Goal: Find specific page/section: Find specific page/section

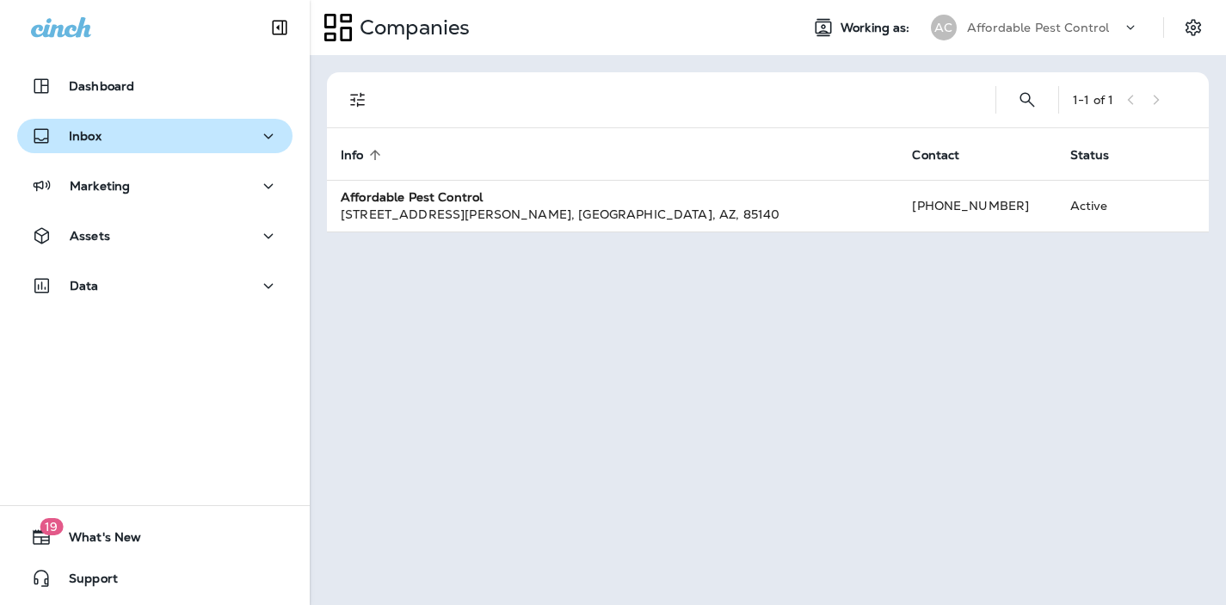
click at [98, 144] on div "Inbox" at bounding box center [66, 137] width 71 height 22
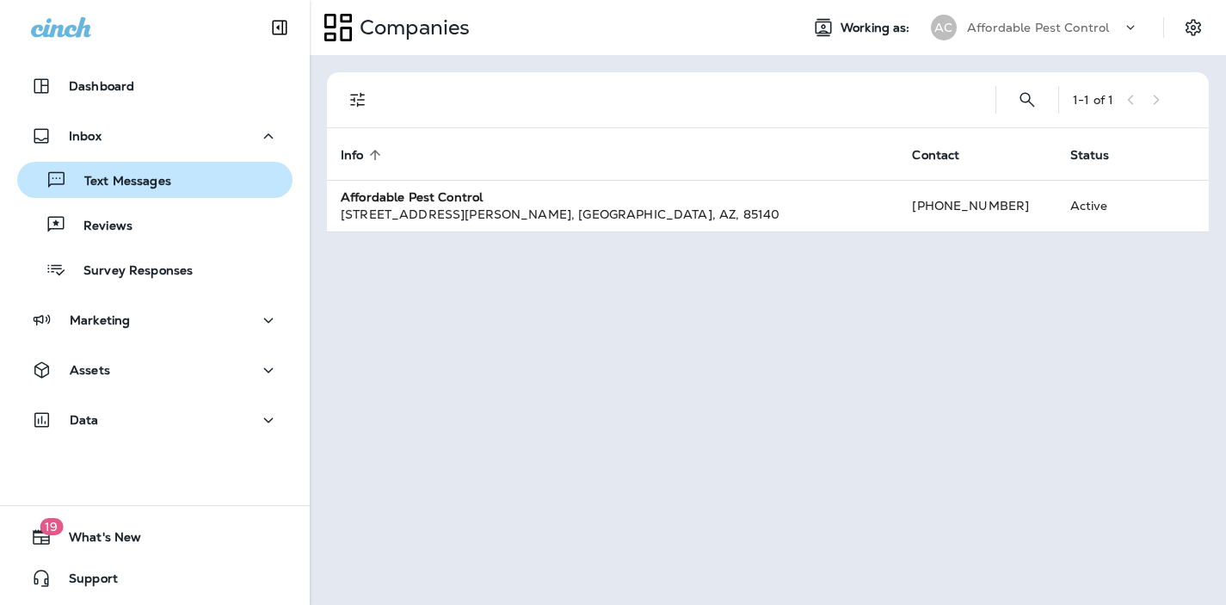
click at [116, 182] on p "Text Messages" at bounding box center [119, 182] width 104 height 16
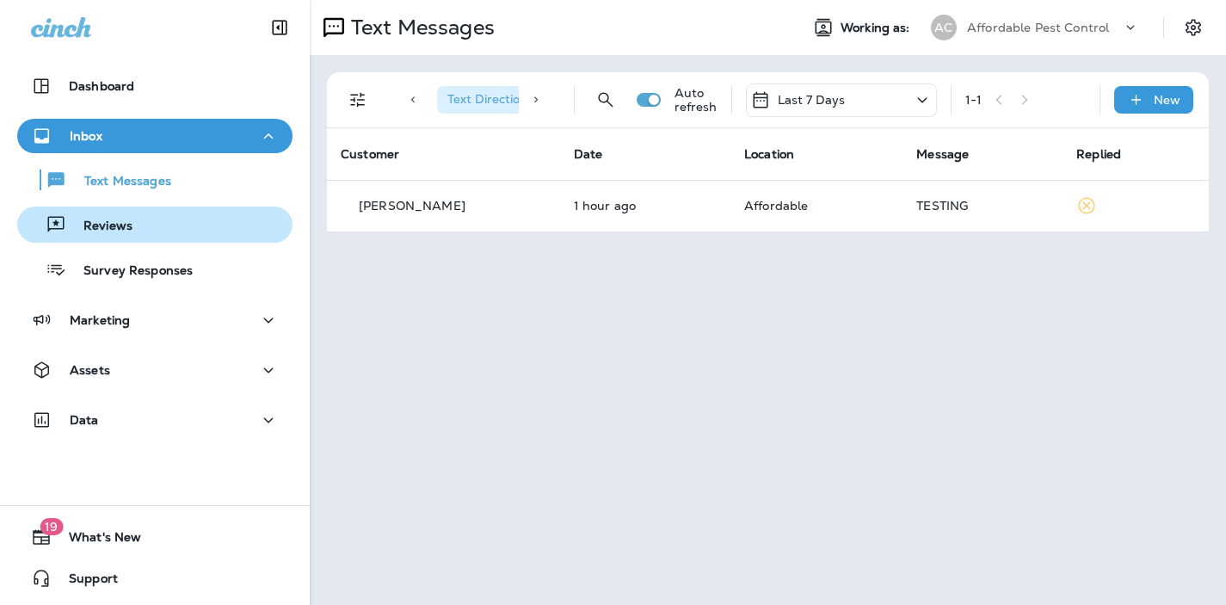
click at [97, 225] on p "Reviews" at bounding box center [99, 227] width 66 height 16
